Goal: Find specific page/section

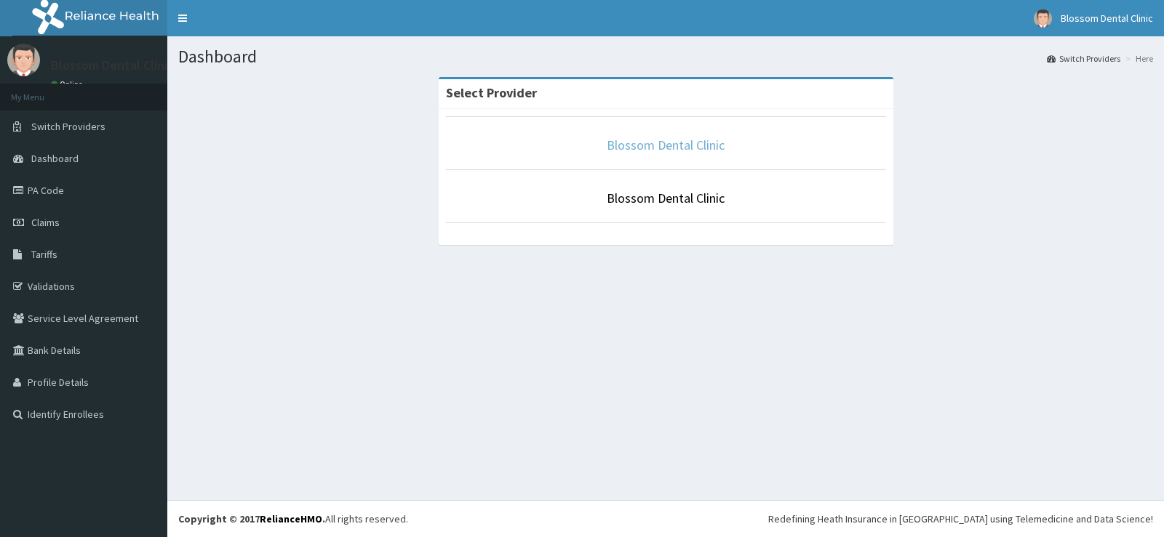
click at [671, 142] on link "Blossom Dental Clinic" at bounding box center [666, 145] width 118 height 17
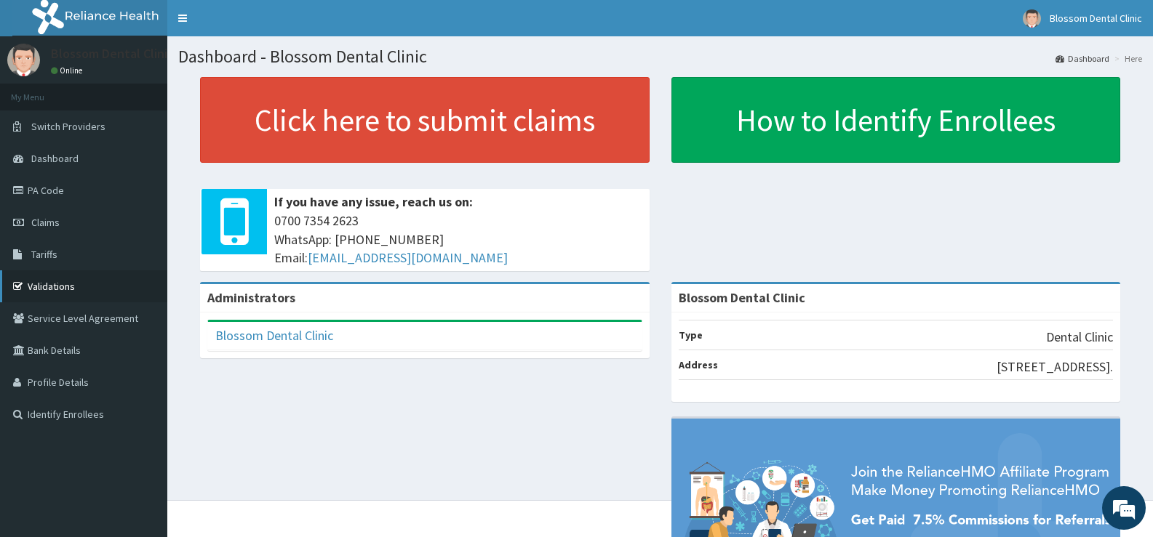
click at [41, 281] on link "Validations" at bounding box center [83, 287] width 167 height 32
